Goal: Task Accomplishment & Management: Manage account settings

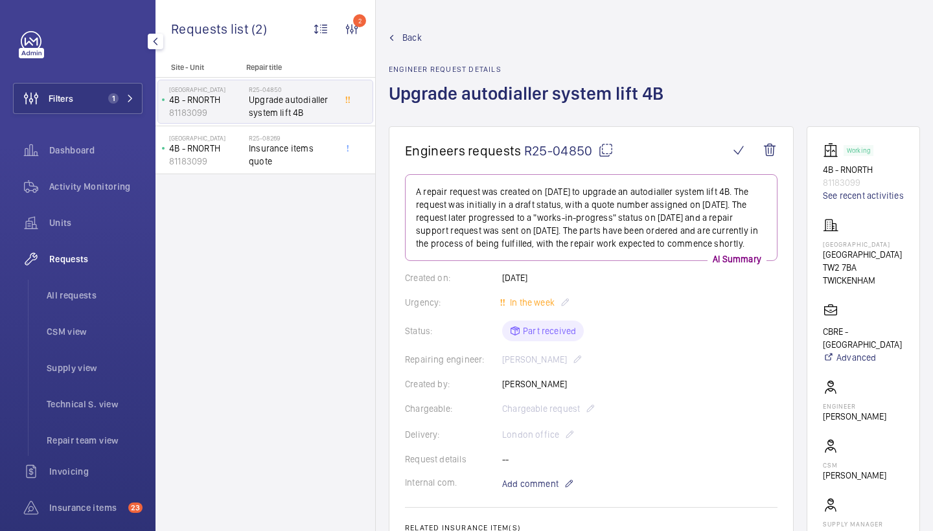
scroll to position [283, 0]
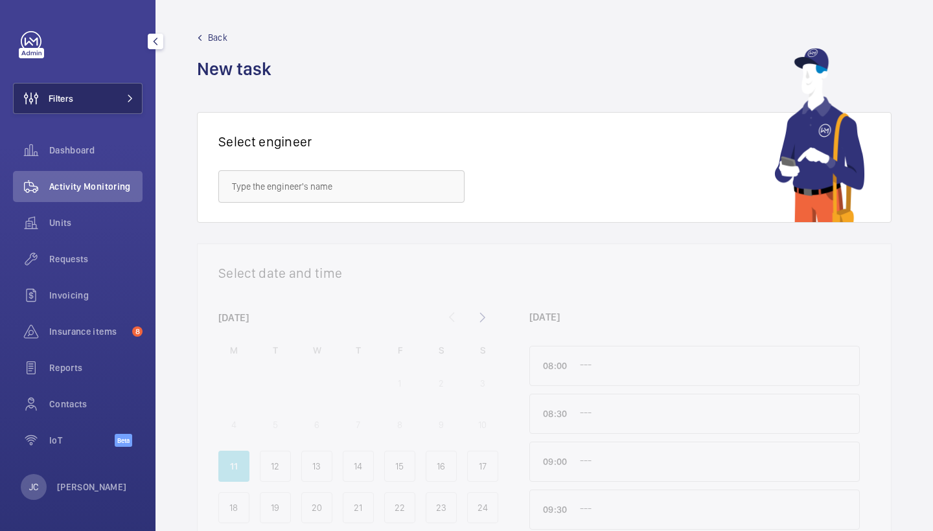
click at [117, 101] on button "Filters" at bounding box center [78, 98] width 130 height 31
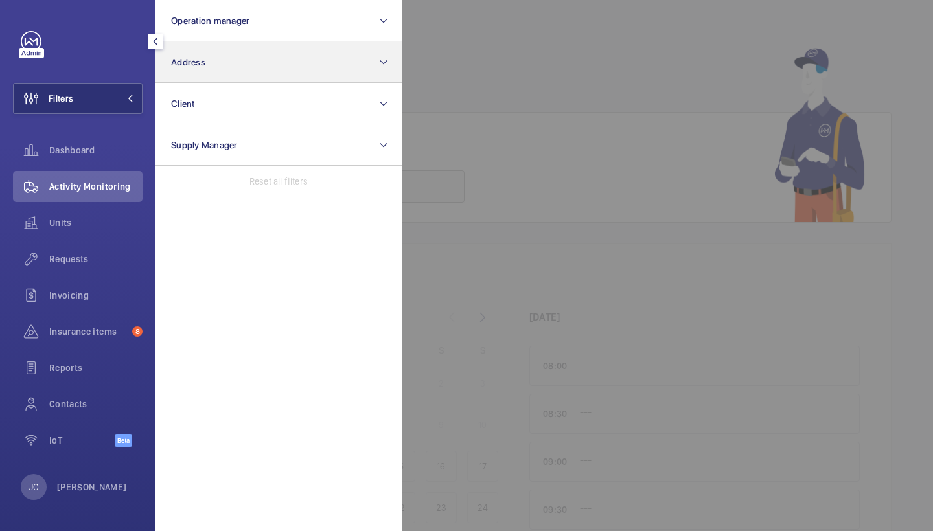
click at [268, 60] on button "Address" at bounding box center [279, 61] width 246 height 41
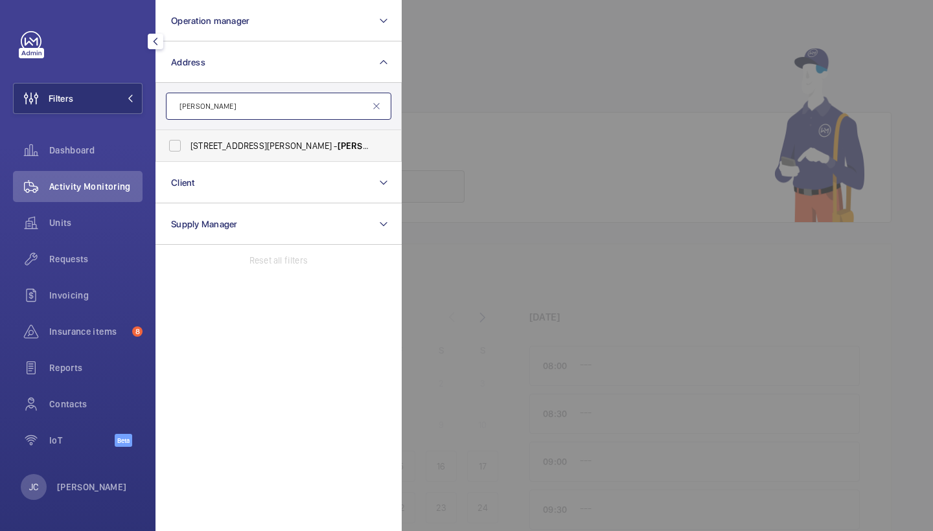
type input "roebuck"
click at [301, 135] on label "45-47 Bassett Road - Roebuck House, LONDON W10 6JX" at bounding box center [269, 145] width 226 height 31
click at [188, 135] on input "45-47 Bassett Road - Roebuck House, LONDON W10 6JX" at bounding box center [175, 146] width 26 height 26
checkbox input "true"
click at [90, 261] on span "Requests" at bounding box center [95, 259] width 93 height 13
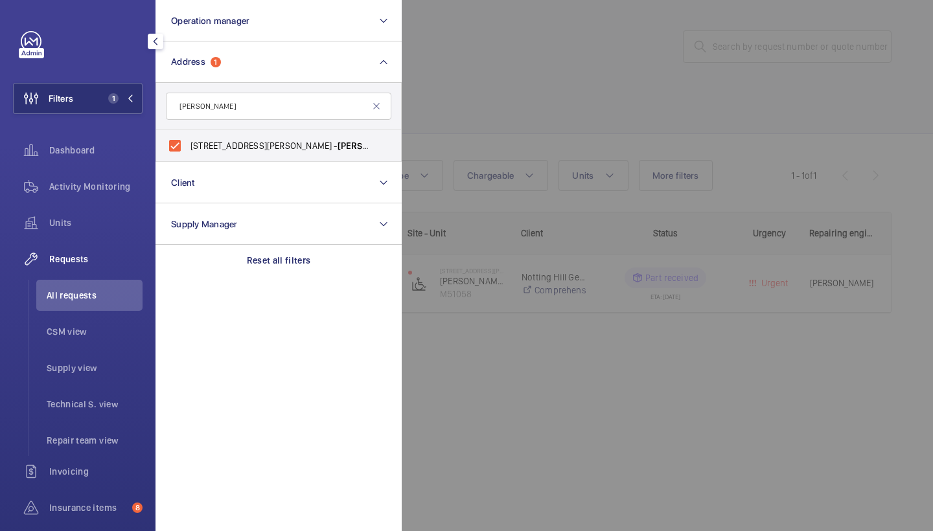
click at [546, 61] on div at bounding box center [868, 265] width 933 height 531
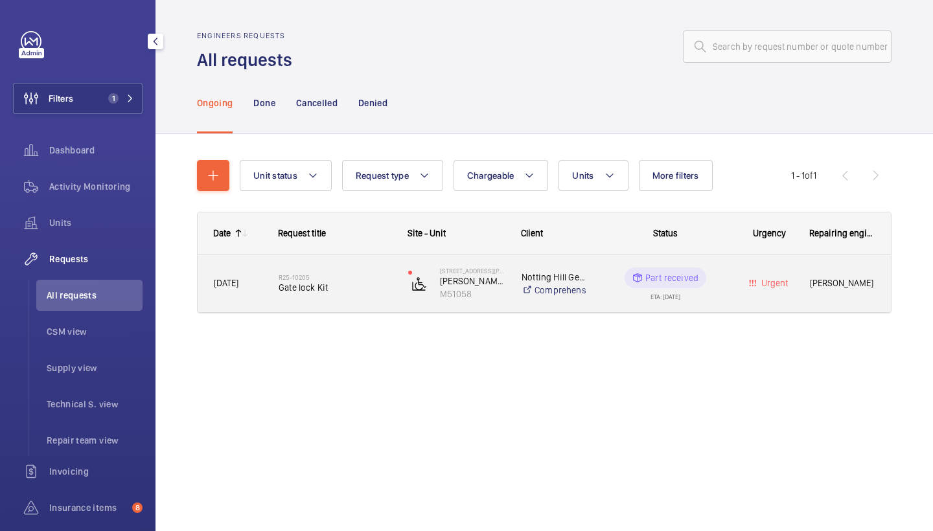
click at [345, 265] on div "R25-10205 Gate lock Kit" at bounding box center [335, 284] width 113 height 38
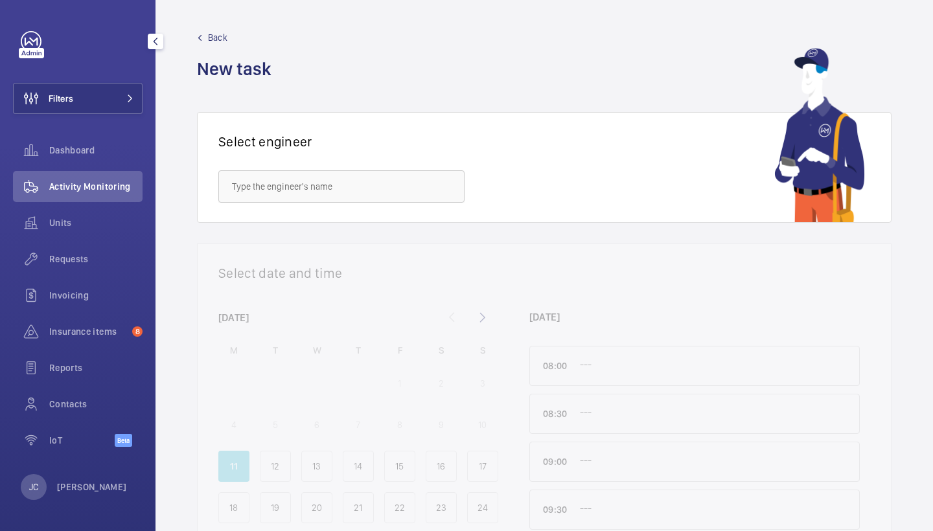
click at [77, 242] on div "Units" at bounding box center [78, 225] width 130 height 36
click at [78, 262] on span "Requests" at bounding box center [95, 259] width 93 height 13
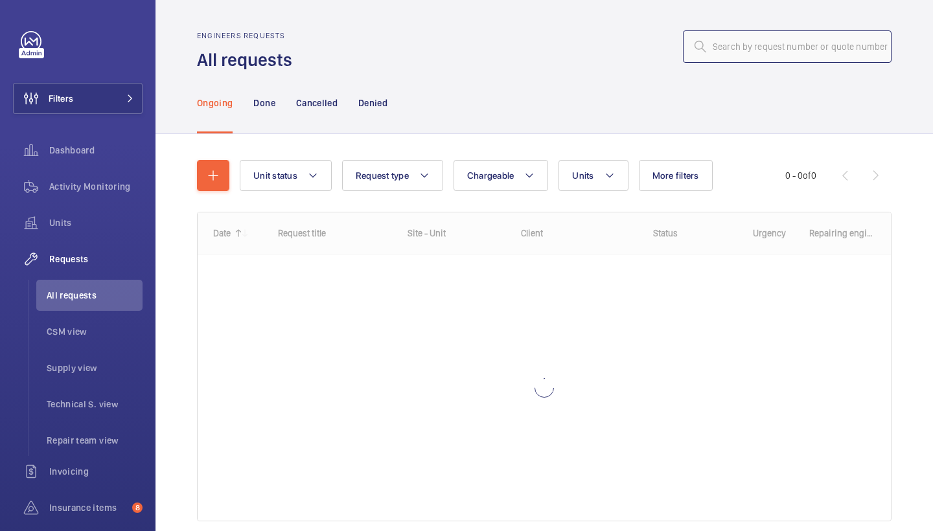
click at [831, 56] on input "text" at bounding box center [787, 46] width 209 height 32
paste input "R25-10631"
type input "R25-10631"
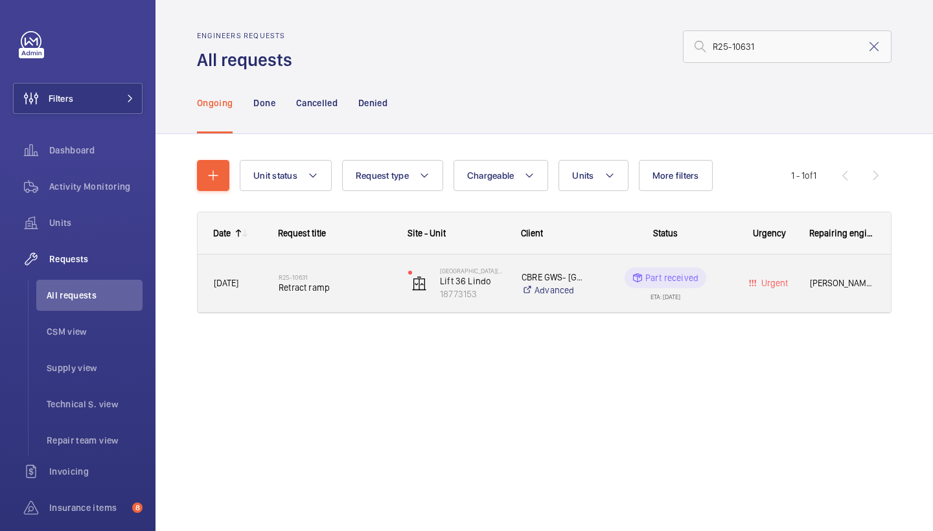
click at [308, 290] on span "Retract ramp" at bounding box center [335, 287] width 113 height 13
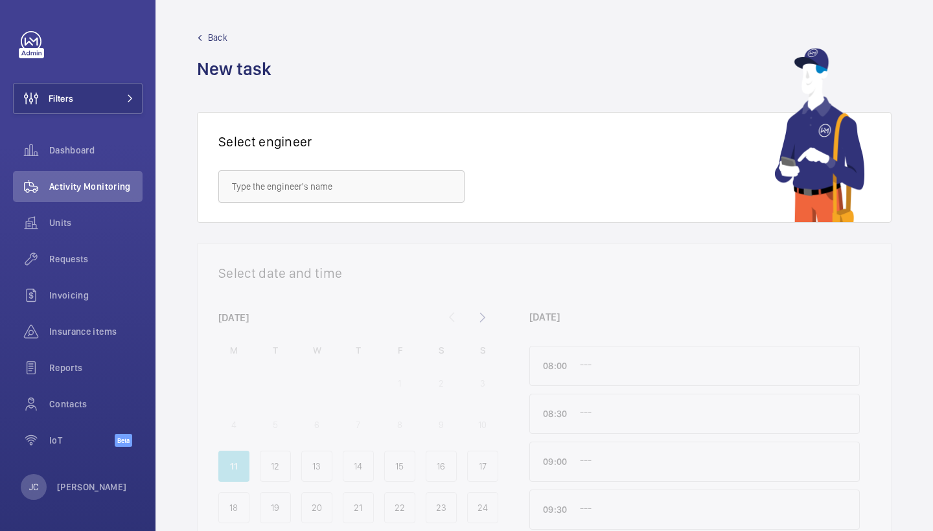
click at [84, 268] on div "Requests" at bounding box center [78, 259] width 130 height 31
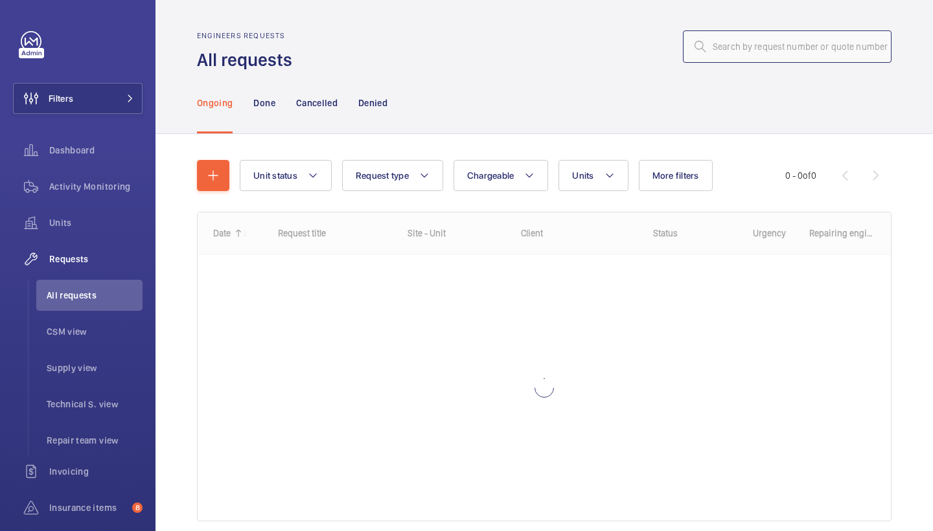
click at [768, 48] on input "text" at bounding box center [787, 46] width 209 height 32
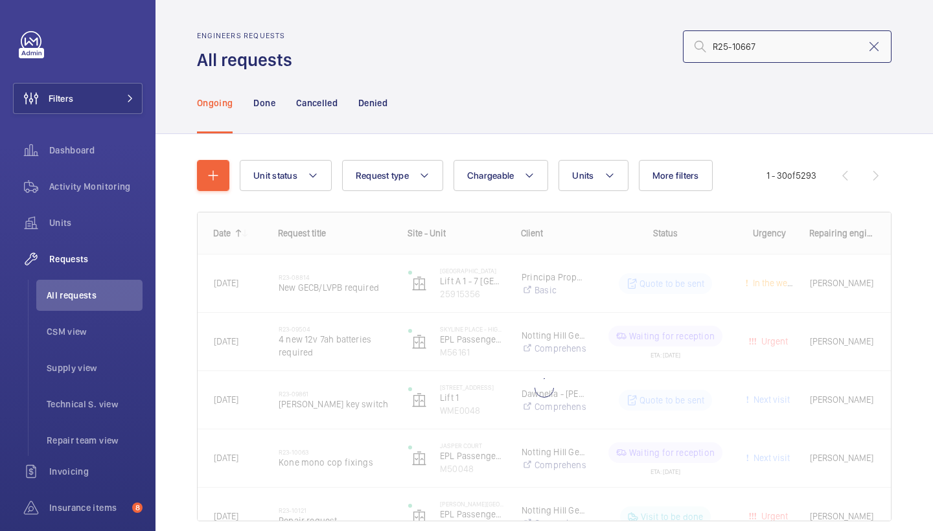
type input "R25-10667"
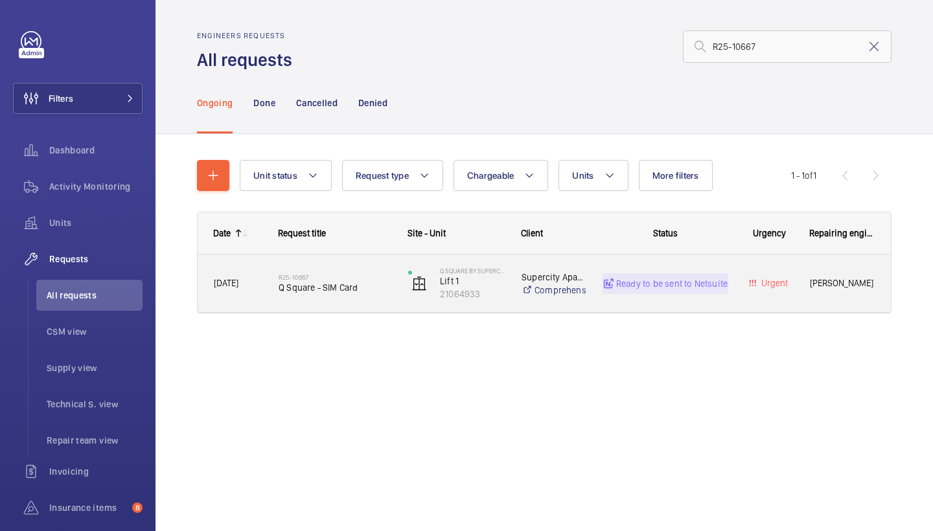
click at [318, 273] on h2 "R25-10667" at bounding box center [335, 277] width 113 height 8
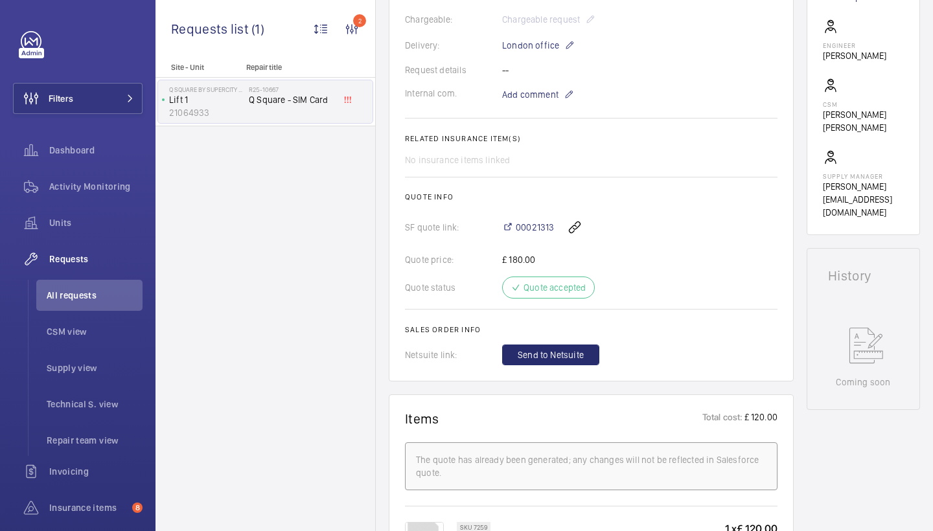
scroll to position [540, 0]
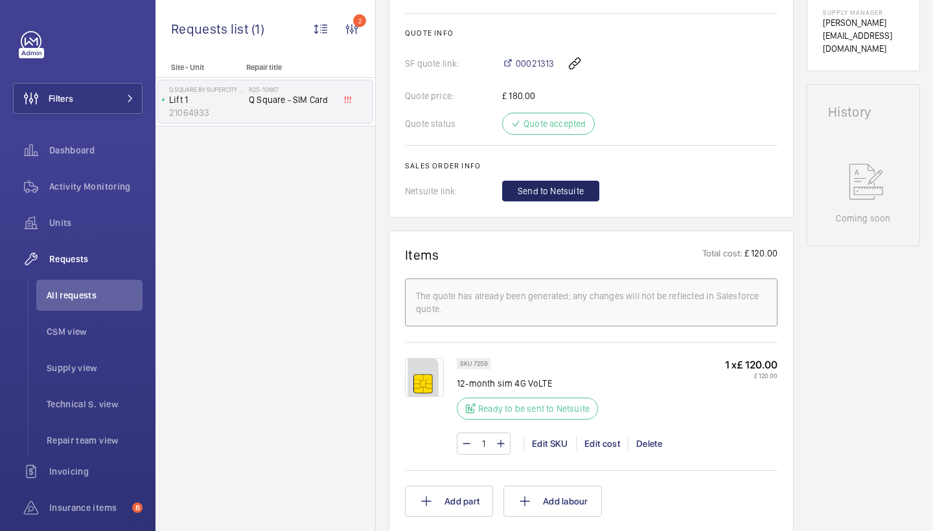
click at [564, 194] on span "Send to Netsuite" at bounding box center [551, 191] width 66 height 13
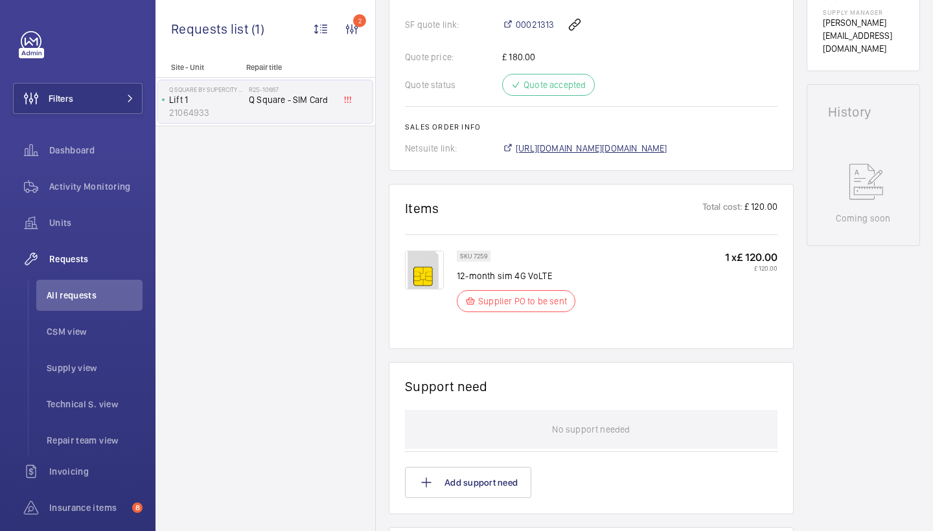
click at [582, 148] on span "https://6461500.app.netsuite.com/app/accounting/transactions/salesord.nl?id=289…" at bounding box center [592, 148] width 152 height 13
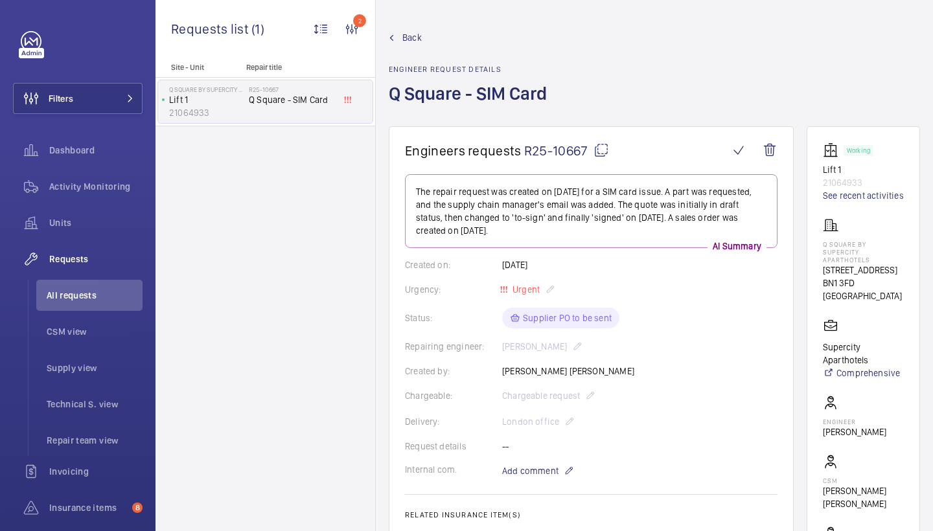
scroll to position [0, 0]
click at [605, 156] on mat-icon at bounding box center [602, 151] width 16 height 16
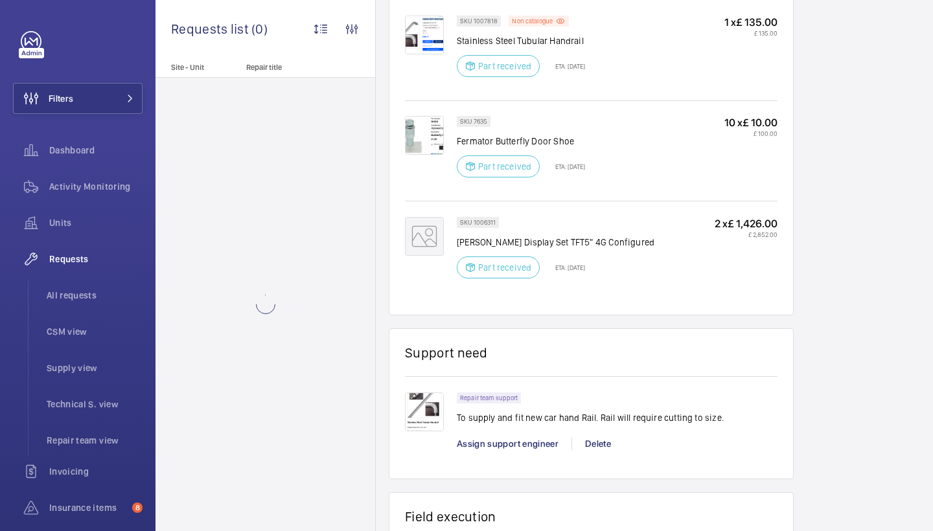
scroll to position [753, 0]
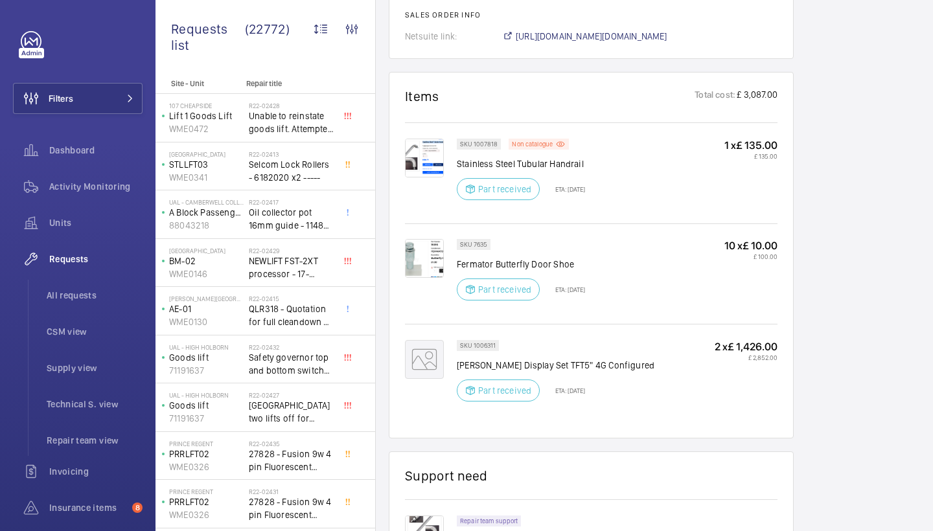
scroll to position [983, 0]
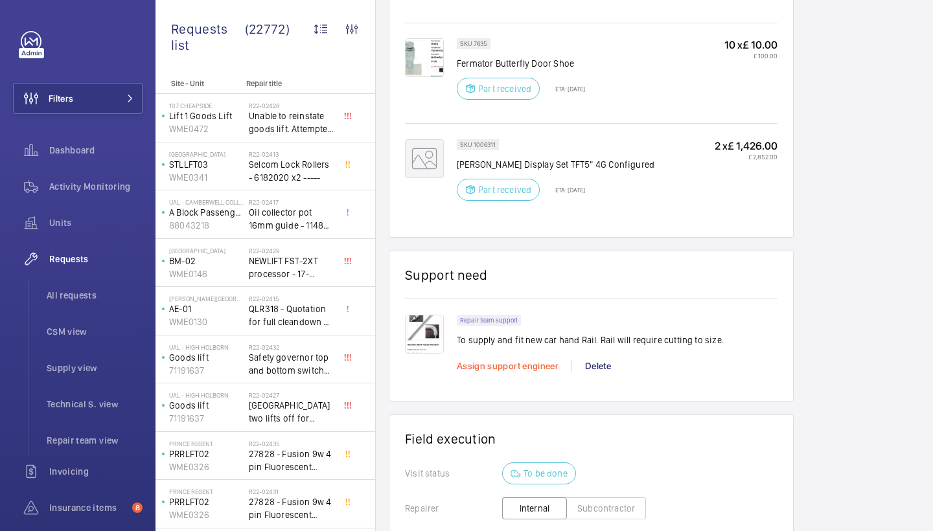
click at [537, 361] on span "Assign support engineer" at bounding box center [508, 366] width 102 height 10
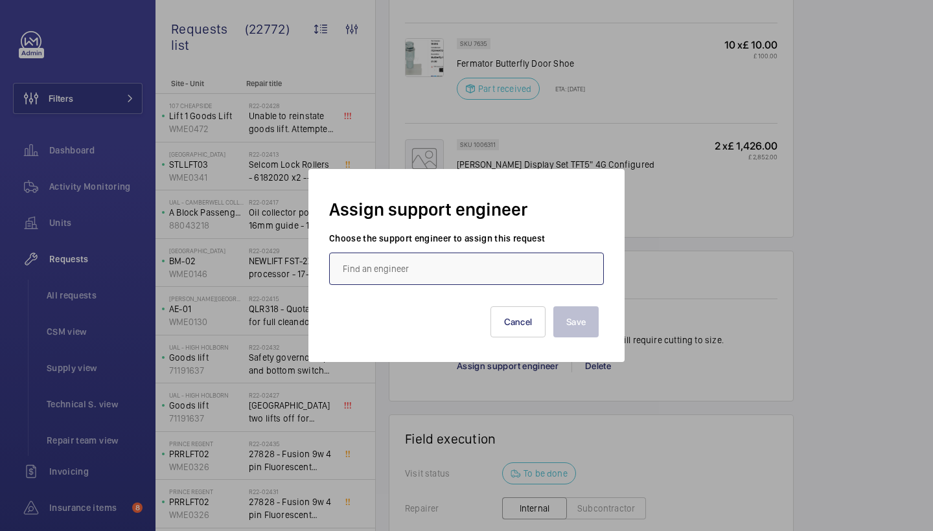
click at [515, 279] on input "text" at bounding box center [466, 269] width 275 height 32
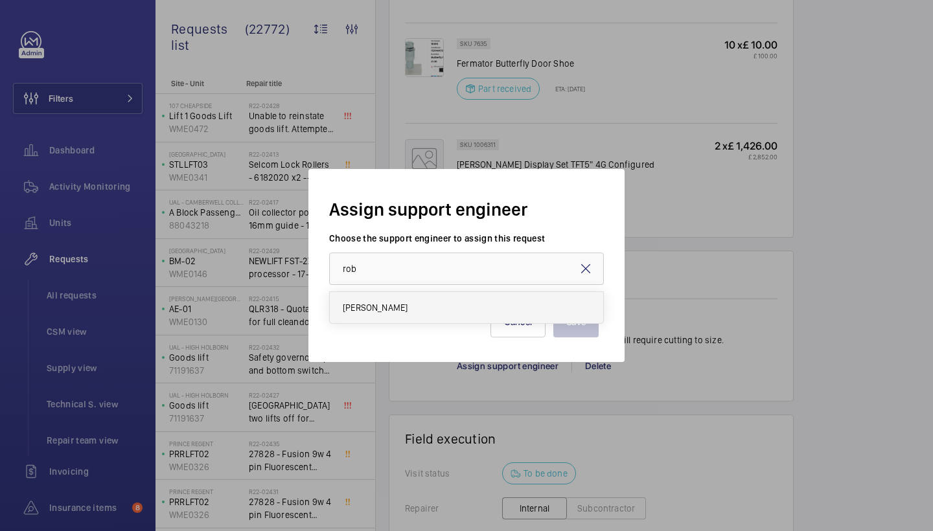
click at [453, 302] on mat-option "[PERSON_NAME]" at bounding box center [466, 307] width 273 height 31
type input "[PERSON_NAME]"
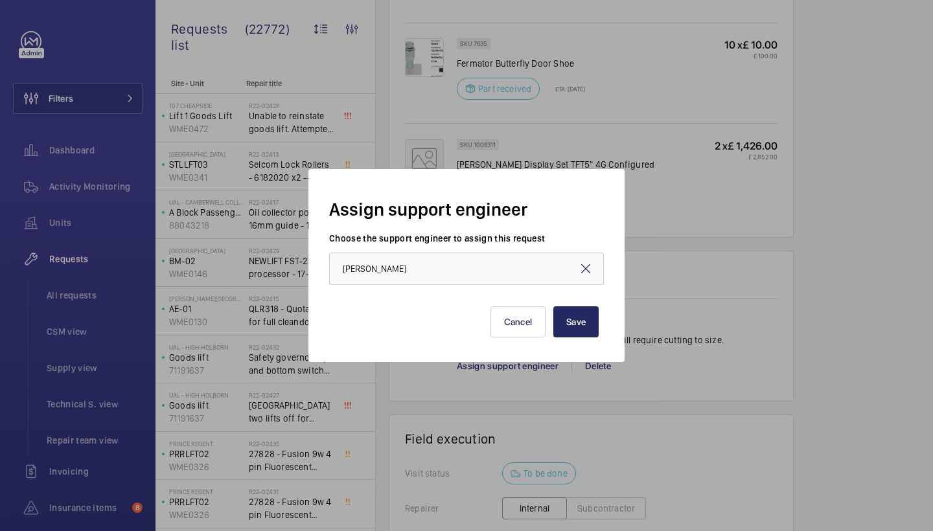
click at [585, 326] on button "Save" at bounding box center [575, 322] width 45 height 31
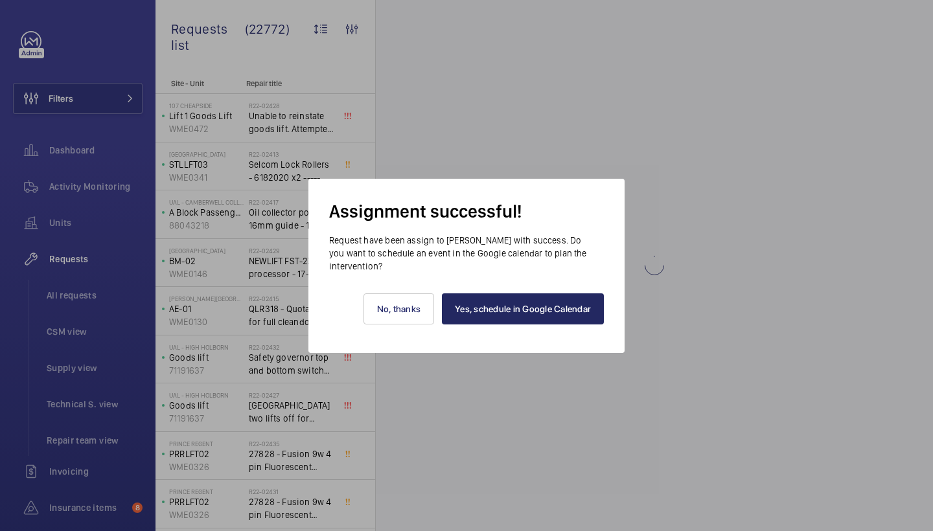
click at [569, 303] on link "Yes, schedule in Google Calendar" at bounding box center [523, 309] width 162 height 31
